Goal: Task Accomplishment & Management: Complete application form

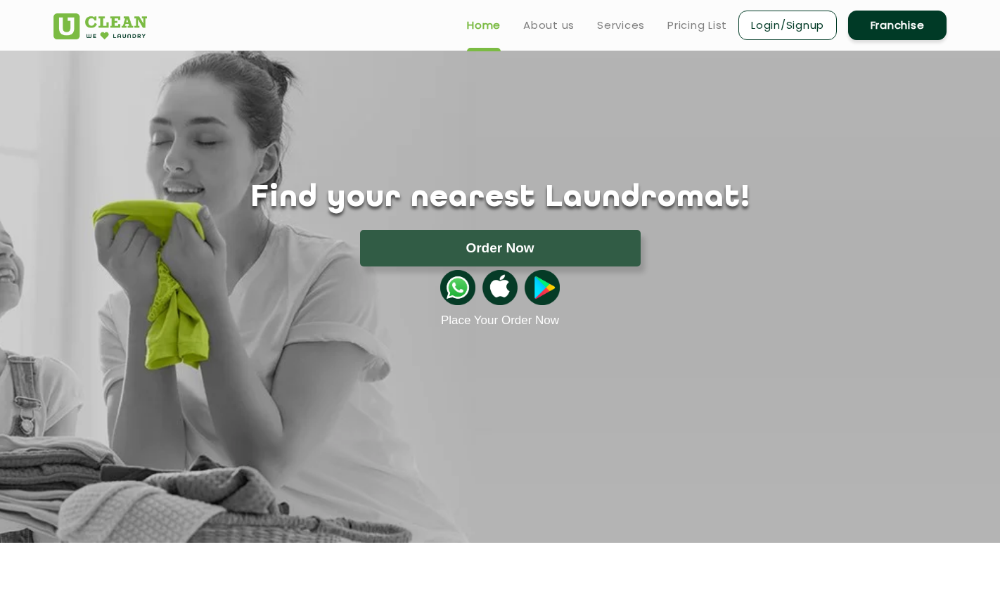
click at [889, 22] on link "Franchise" at bounding box center [897, 26] width 98 height 30
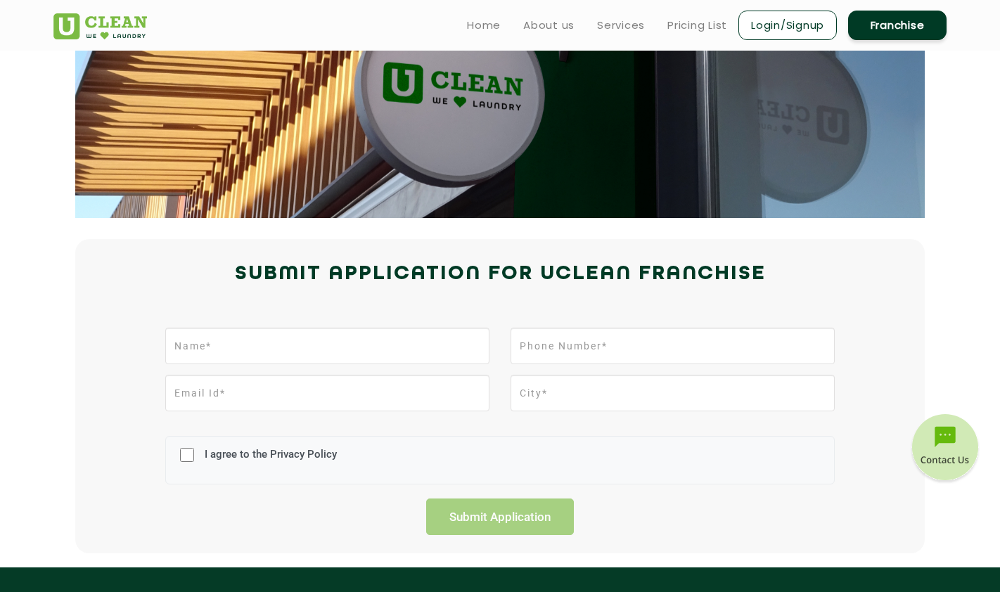
scroll to position [129, 0]
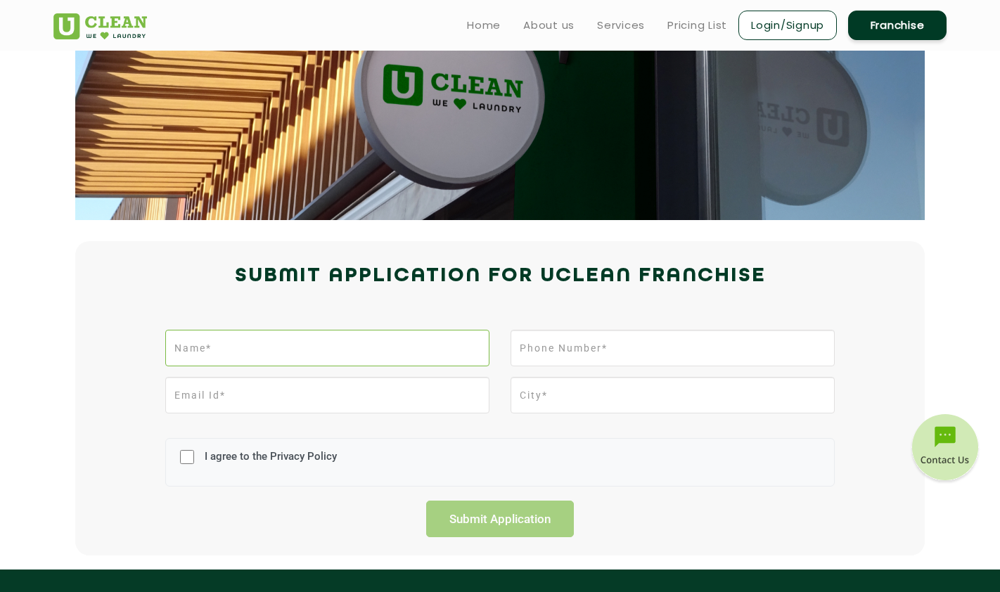
click at [307, 340] on input "text" at bounding box center [327, 348] width 324 height 37
type input "Shiba"
type input "9820247750"
click at [202, 399] on input "email" at bounding box center [327, 395] width 324 height 37
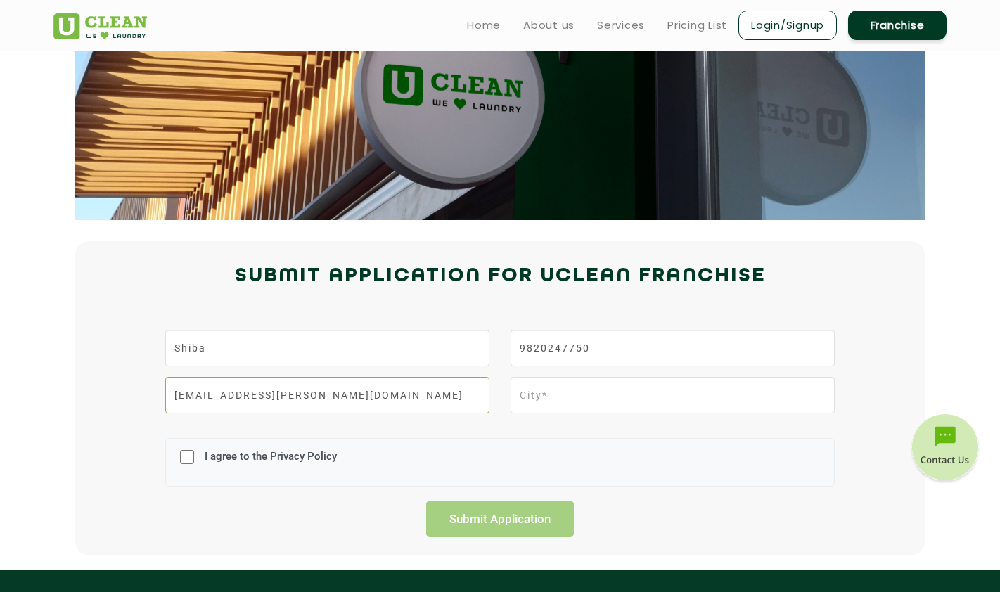
type input "[EMAIL_ADDRESS][PERSON_NAME][DOMAIN_NAME]"
click at [570, 395] on input "text" at bounding box center [672, 395] width 324 height 37
type input "[GEOGRAPHIC_DATA]"
click at [186, 458] on input "I agree to the Privacy Policy" at bounding box center [187, 457] width 14 height 37
checkbox input "true"
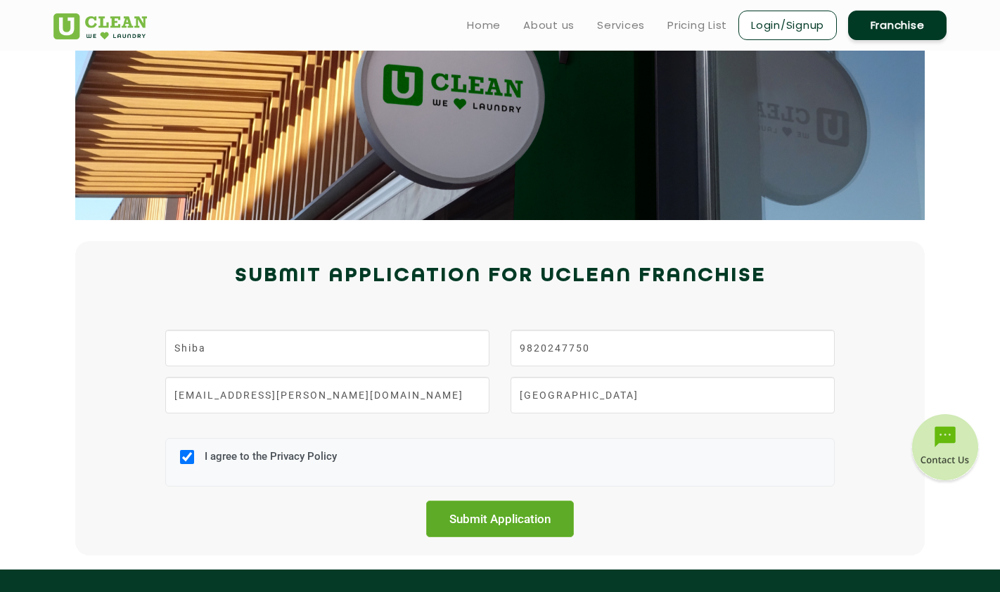
click at [497, 516] on input "Submit Application" at bounding box center [500, 519] width 148 height 37
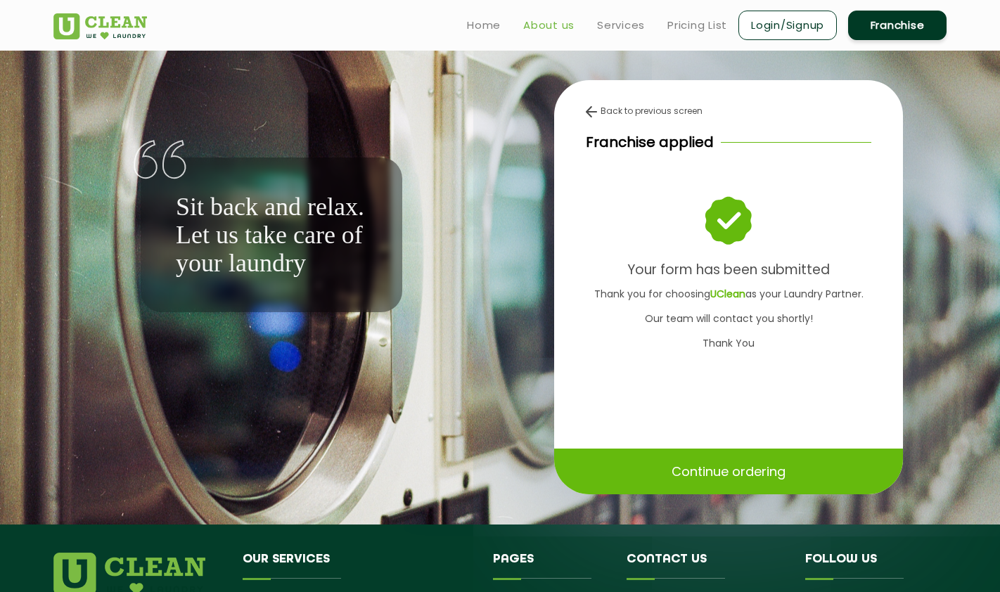
click at [548, 25] on link "About us" at bounding box center [548, 25] width 51 height 17
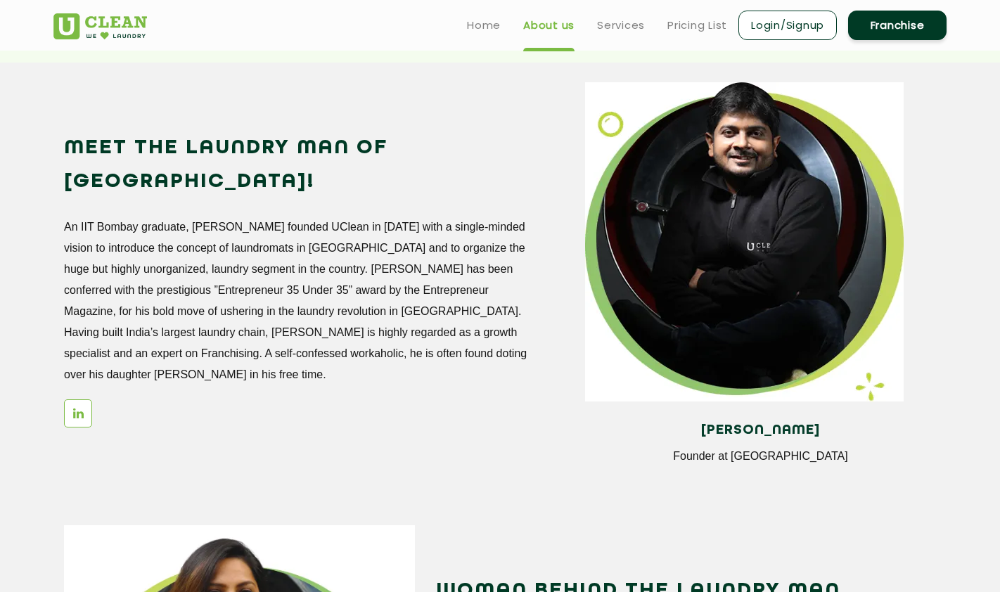
scroll to position [1053, 0]
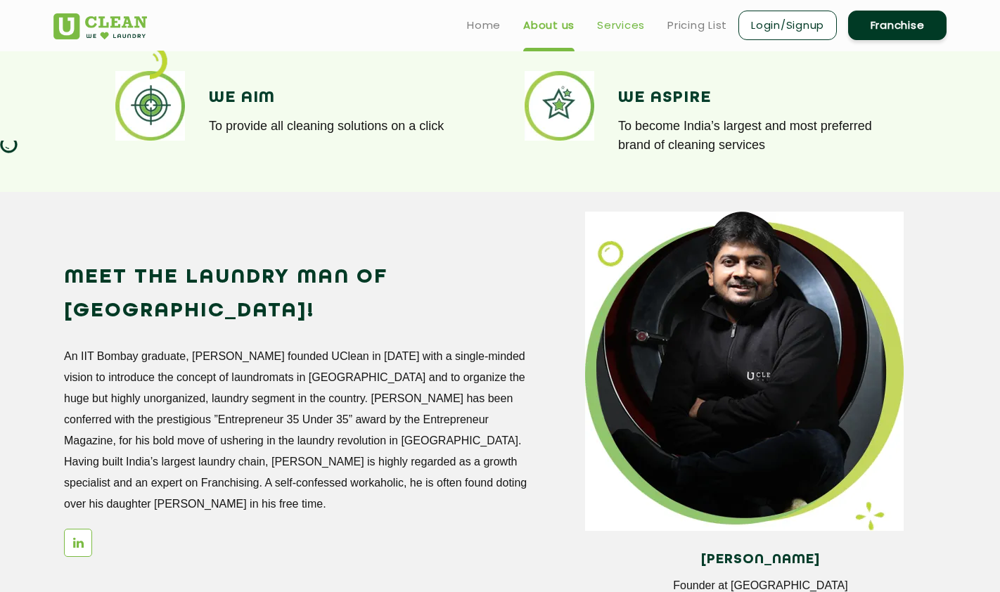
click at [609, 29] on link "Services" at bounding box center [621, 25] width 48 height 17
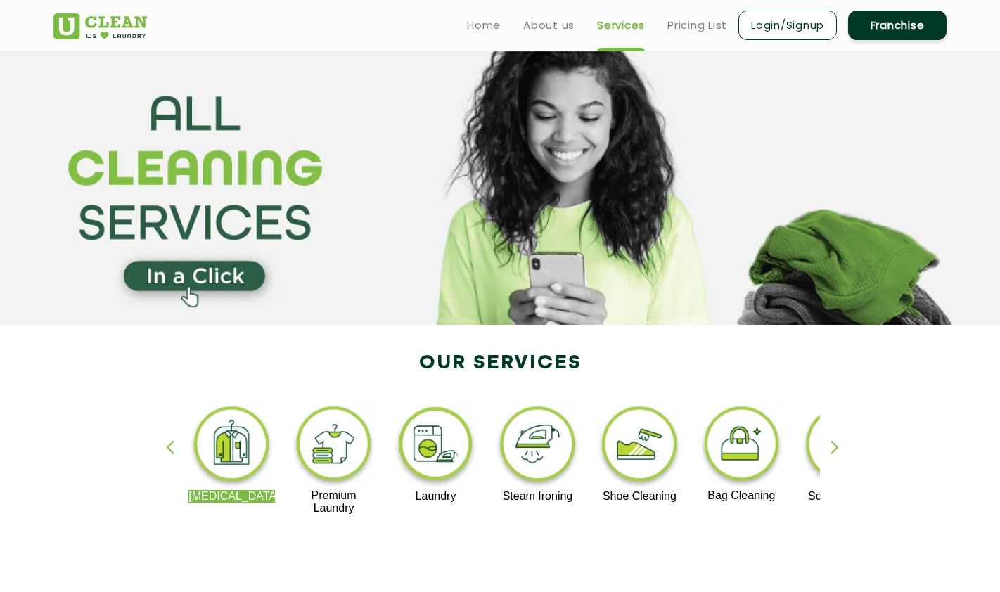
click at [368, 432] on img at bounding box center [333, 446] width 86 height 86
